Goal: Task Accomplishment & Management: Complete application form

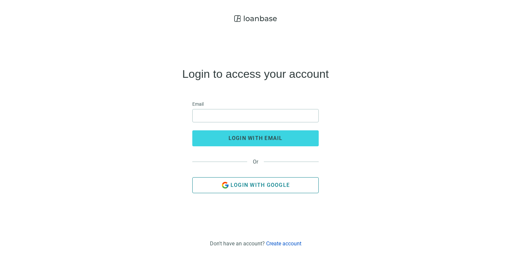
click at [258, 178] on button "Login with Google" at bounding box center [255, 185] width 126 height 16
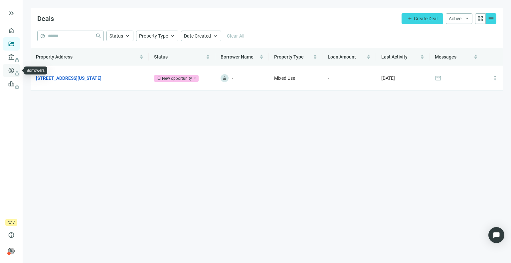
click at [9, 69] on span "lock" at bounding box center [11, 70] width 5 height 5
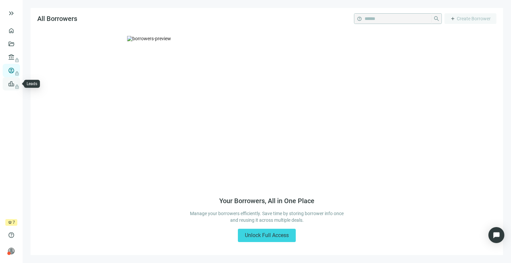
click at [12, 83] on span "lock" at bounding box center [11, 83] width 5 height 5
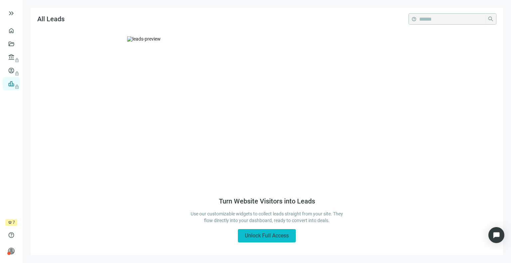
click at [258, 232] on button "Unlock Full Access" at bounding box center [267, 235] width 58 height 13
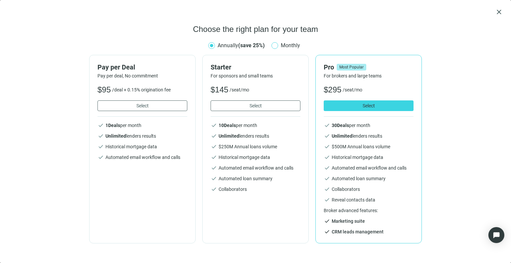
click at [295, 46] on span "Monthly" at bounding box center [290, 45] width 25 height 8
click at [130, 105] on button "Select" at bounding box center [143, 106] width 90 height 11
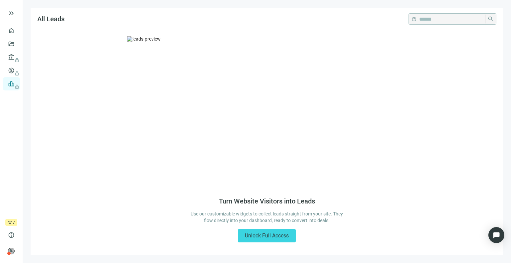
click at [9, 223] on span "crown" at bounding box center [10, 223] width 4 height 4
click at [11, 222] on span "crown" at bounding box center [10, 223] width 4 height 4
click at [13, 221] on span "7" at bounding box center [14, 222] width 2 height 7
click at [17, 28] on link "Overview" at bounding box center [27, 30] width 20 height 5
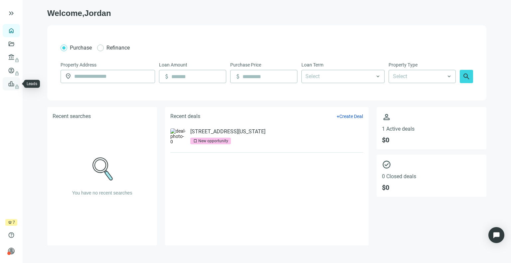
click at [17, 82] on link "Leads lock" at bounding box center [23, 83] width 13 height 5
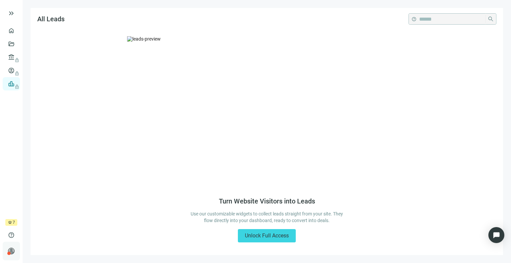
click at [15, 251] on div "person [PERSON_NAME] keyboard_arrow_right" at bounding box center [11, 251] width 17 height 19
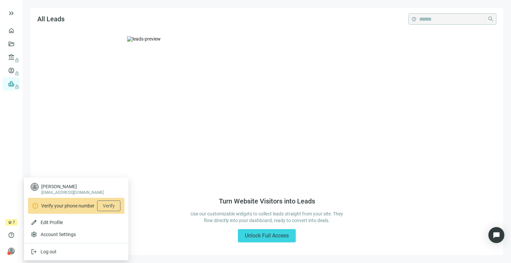
click at [216, 61] on img at bounding box center [267, 112] width 280 height 153
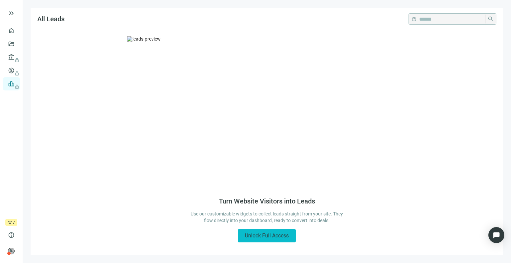
click at [284, 235] on span "Unlock Full Access" at bounding box center [267, 236] width 44 height 6
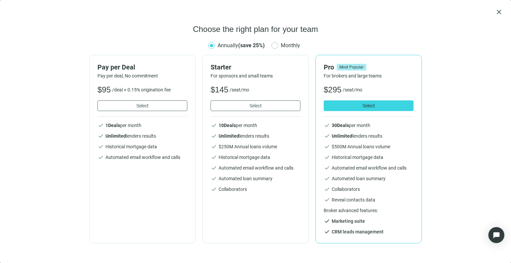
click at [360, 233] on li "check CRM leads management" at bounding box center [369, 232] width 90 height 7
click at [341, 126] on b "30 Deals" at bounding box center [340, 125] width 17 height 5
click at [341, 166] on li "check Automated email workflow and calls" at bounding box center [369, 168] width 90 height 7
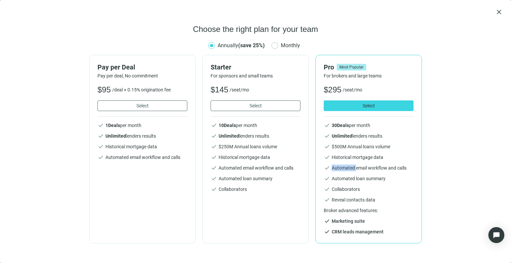
click at [341, 166] on li "check Automated email workflow and calls" at bounding box center [369, 168] width 90 height 7
click at [500, 13] on span "close" at bounding box center [499, 12] width 8 height 8
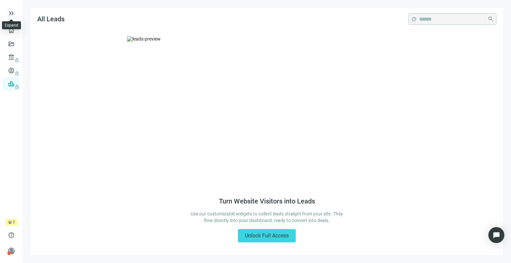
click at [8, 13] on span "keyboard_double_arrow_right" at bounding box center [11, 13] width 8 height 8
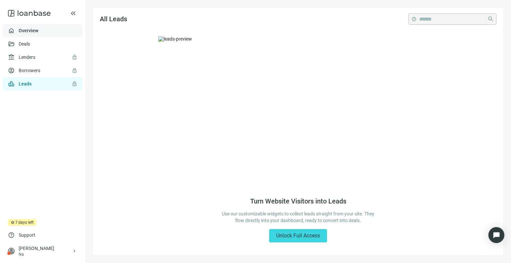
click at [27, 30] on link "Overview" at bounding box center [29, 30] width 20 height 5
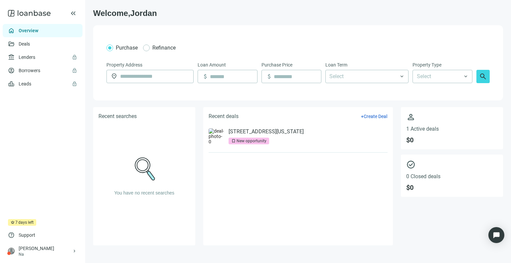
click at [259, 143] on div "New opportunity" at bounding box center [252, 141] width 30 height 7
click at [250, 131] on link "[STREET_ADDRESS][US_STATE]" at bounding box center [266, 131] width 75 height 7
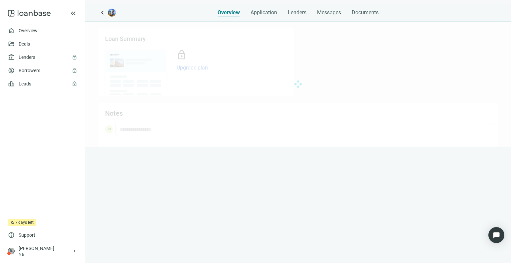
click at [250, 131] on div at bounding box center [298, 84] width 426 height 125
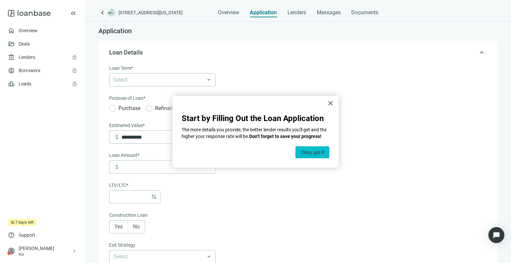
click at [320, 150] on button "Okay, got it" at bounding box center [313, 152] width 34 height 12
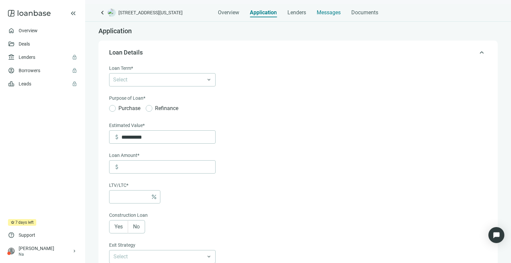
click at [332, 11] on span "Messages" at bounding box center [329, 12] width 24 height 6
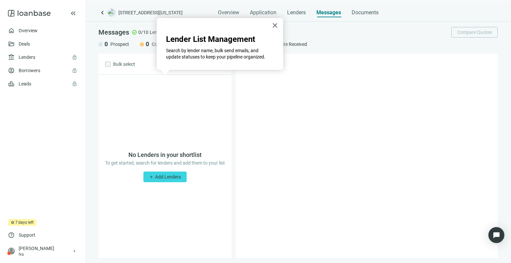
click at [346, 125] on div at bounding box center [367, 156] width 262 height 205
click at [328, 20] on div "keyboard_arrow_left 1235 Washington Ave, Miami Beach, FL 33139 Overview Applica…" at bounding box center [298, 133] width 426 height 259
click at [302, 22] on div "Messages check_circle 0/10 Lenders Compare Quotes 0 Prospect 0 Contacted 0 In P…" at bounding box center [298, 38] width 426 height 32
click at [276, 26] on button "×" at bounding box center [275, 25] width 6 height 11
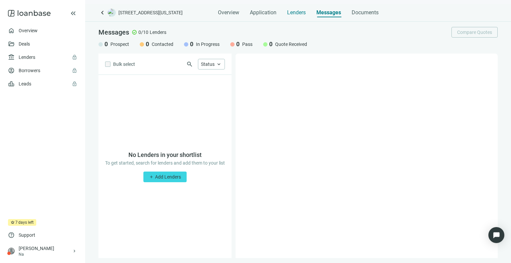
click at [290, 14] on span "Lenders" at bounding box center [296, 12] width 19 height 7
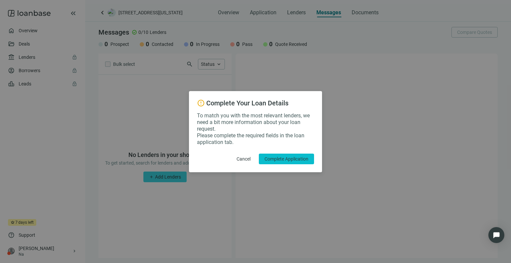
click at [297, 163] on button "Complete Application" at bounding box center [286, 159] width 55 height 11
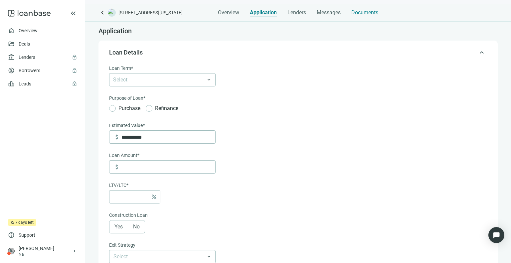
click at [375, 13] on span "Documents" at bounding box center [365, 12] width 27 height 7
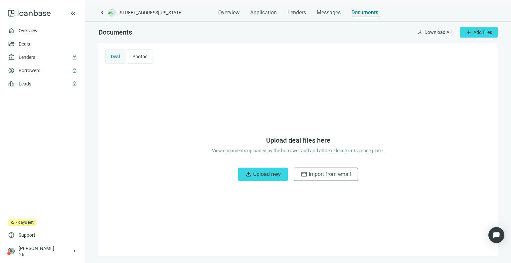
click at [141, 54] on span "Photos" at bounding box center [139, 56] width 15 height 5
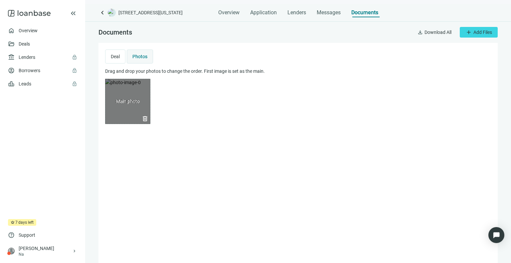
click at [124, 101] on div "delete" at bounding box center [127, 101] width 45 height 45
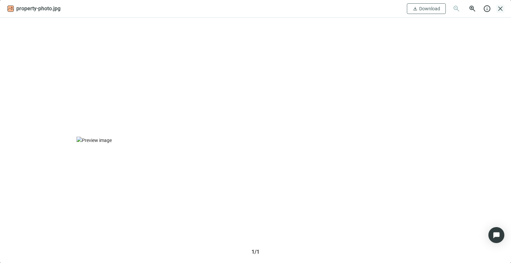
click at [503, 8] on span "close" at bounding box center [501, 9] width 8 height 8
